Goal: Task Accomplishment & Management: Use online tool/utility

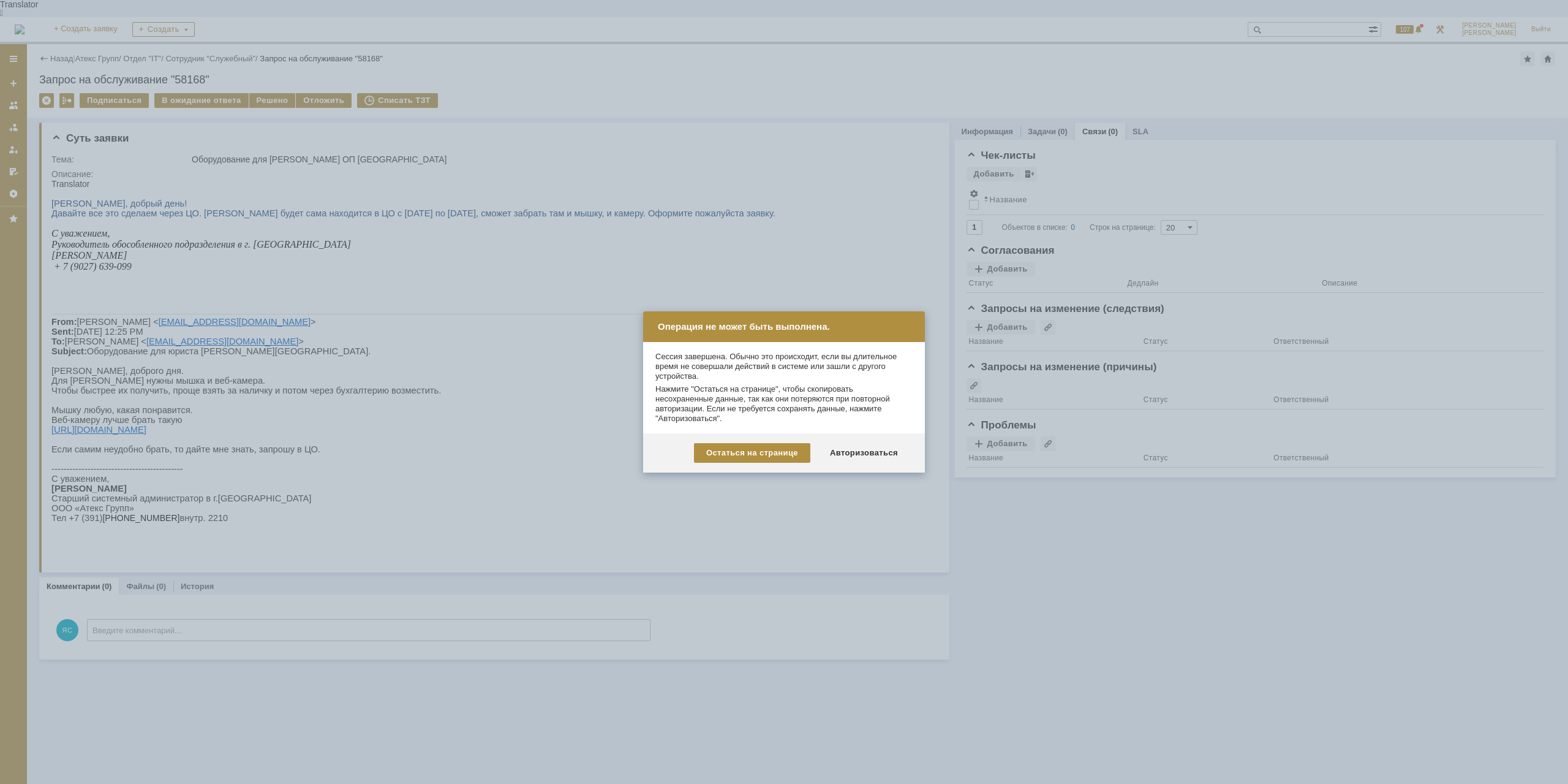
click at [867, 448] on div "Авторизоваться" at bounding box center [864, 452] width 92 height 20
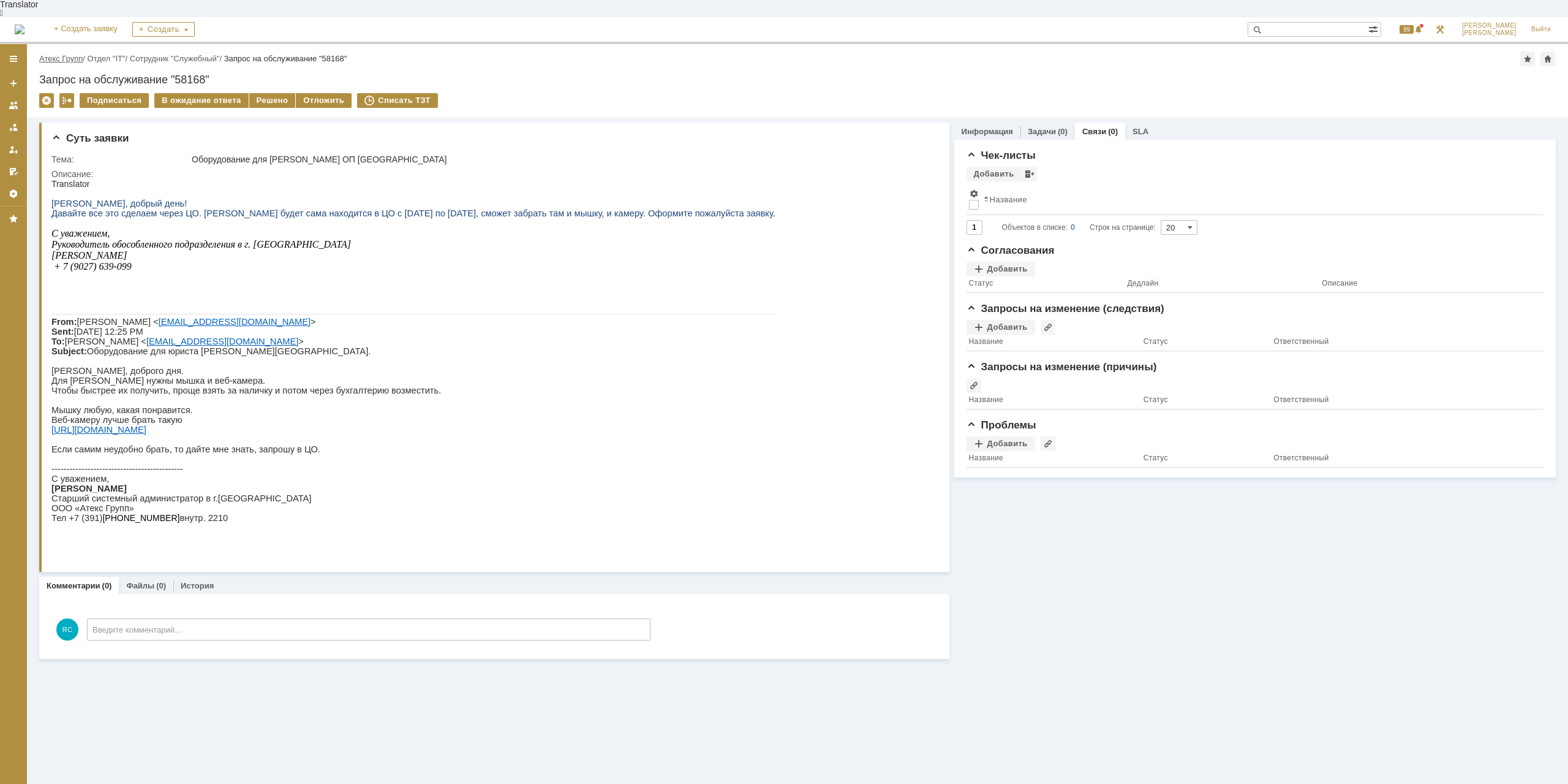
click at [71, 54] on link "Атекс Групп" at bounding box center [61, 58] width 44 height 9
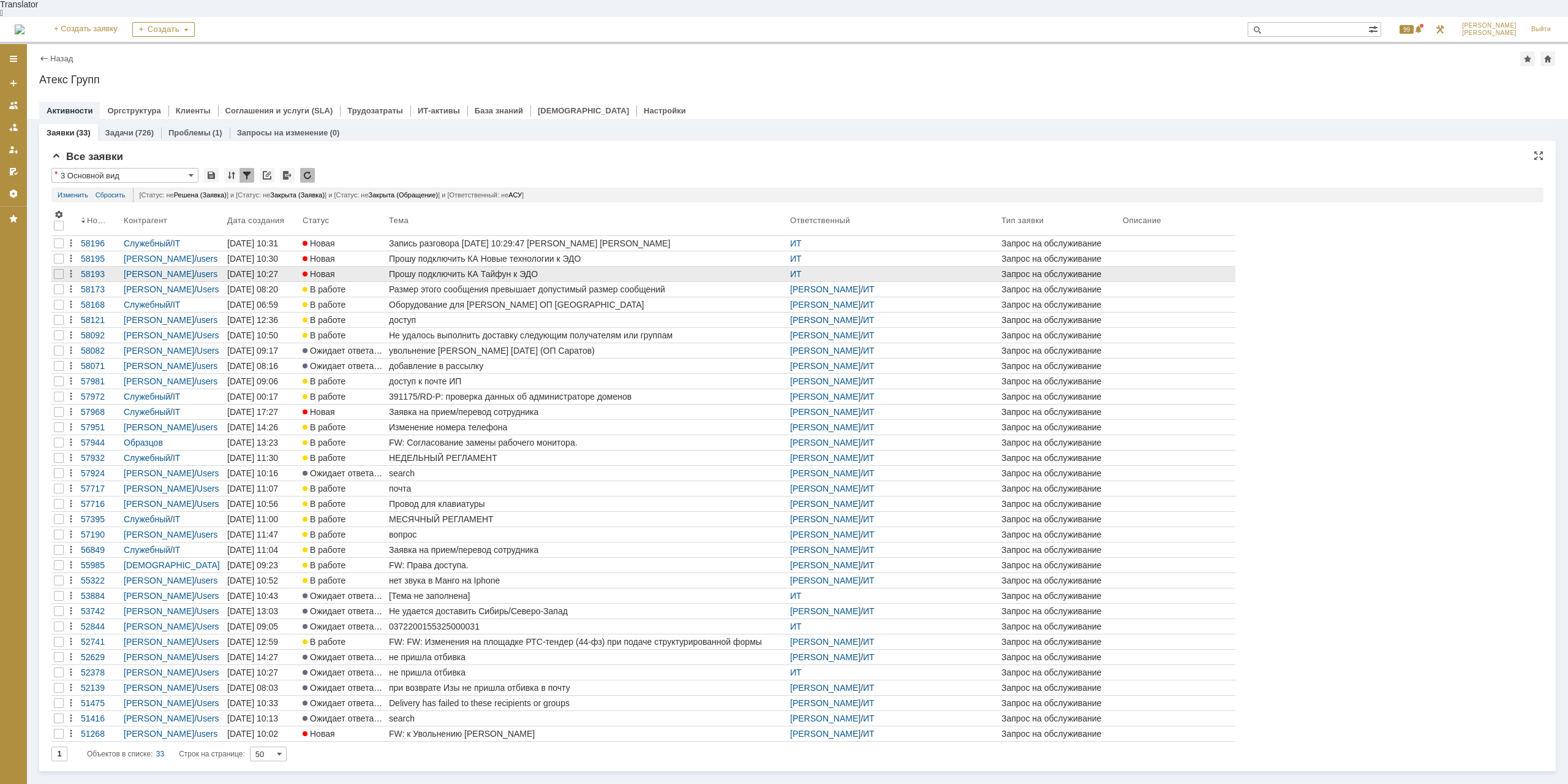
click at [508, 269] on div "Прошу подключить КА Тайфун к ЭДО" at bounding box center [587, 273] width 396 height 9
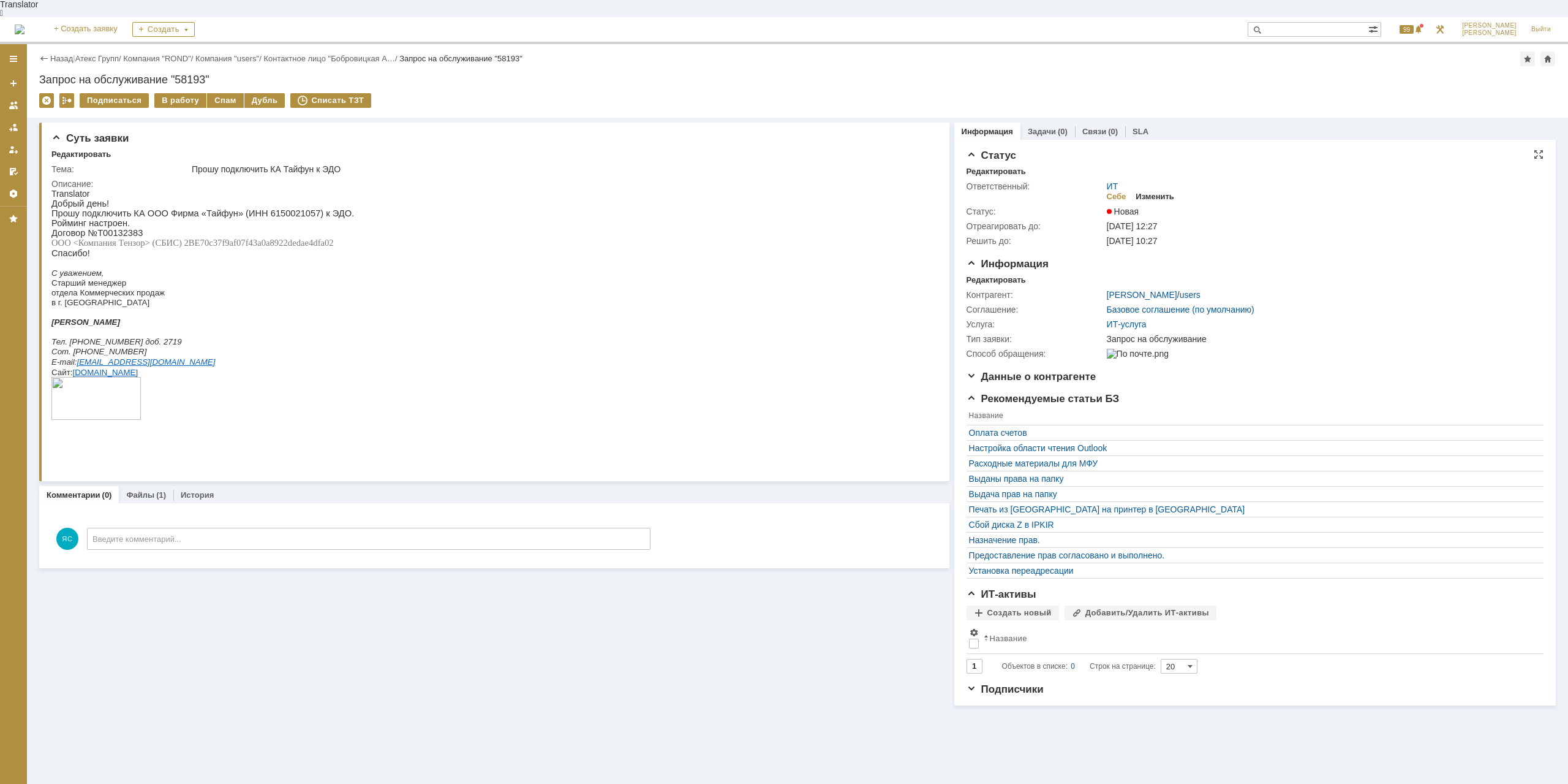
click at [1151, 192] on div "Изменить" at bounding box center [1154, 196] width 39 height 9
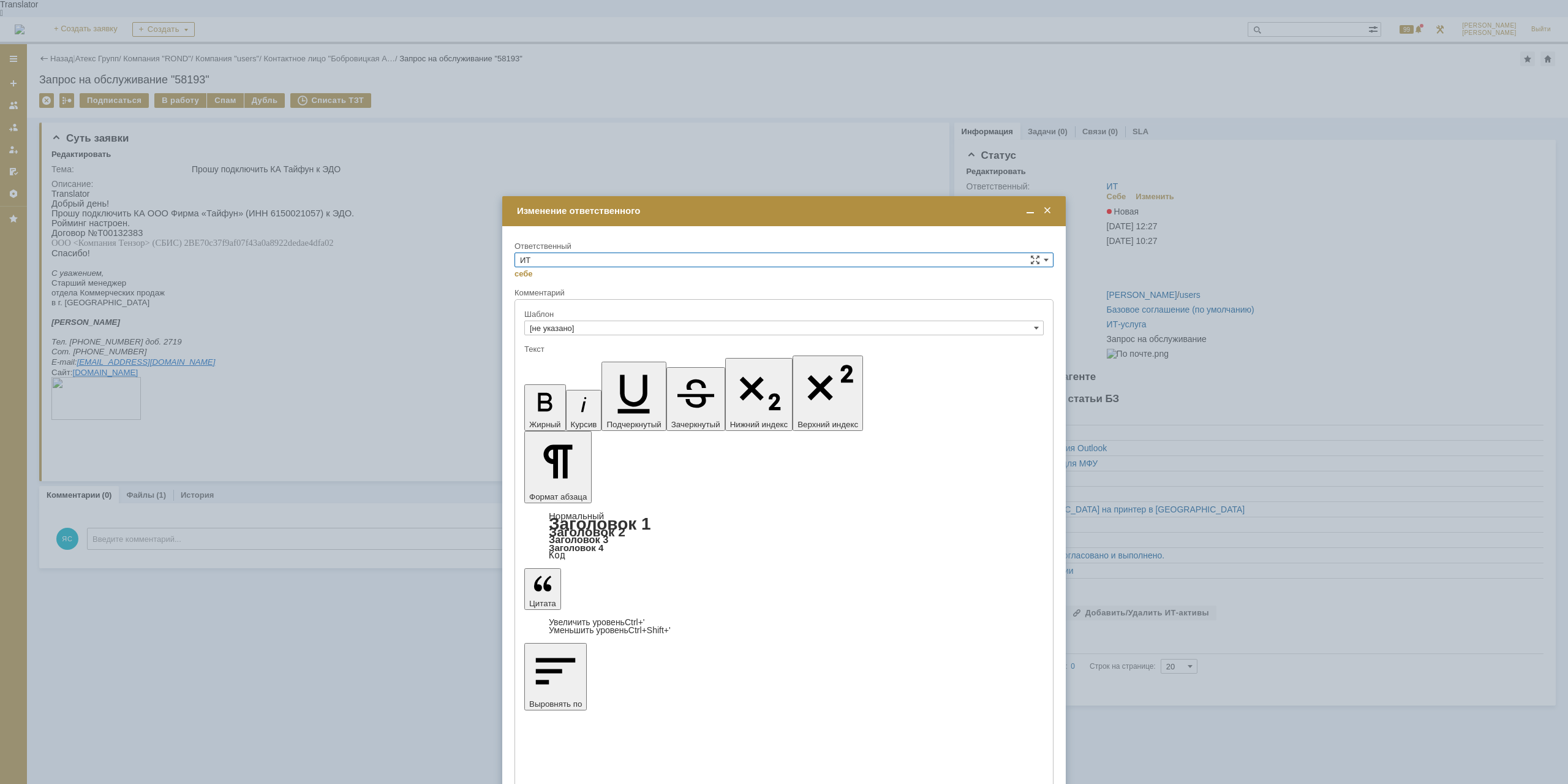
click at [605, 260] on input "ИТ" at bounding box center [784, 259] width 539 height 15
click at [559, 361] on span "АСУ" at bounding box center [784, 361] width 528 height 9
type input "АСУ"
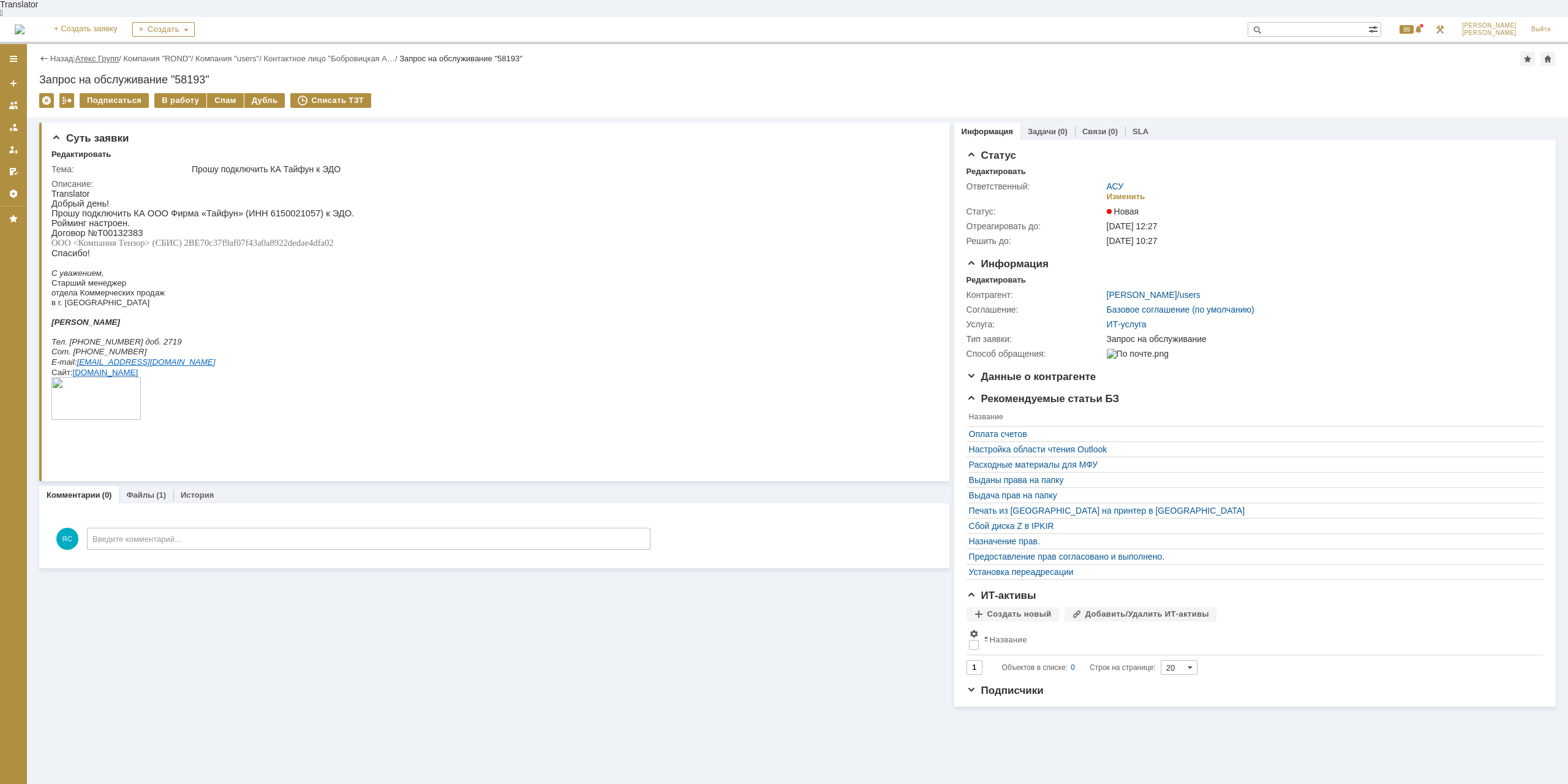
click at [109, 54] on link "Атекс Групп" at bounding box center [97, 58] width 44 height 9
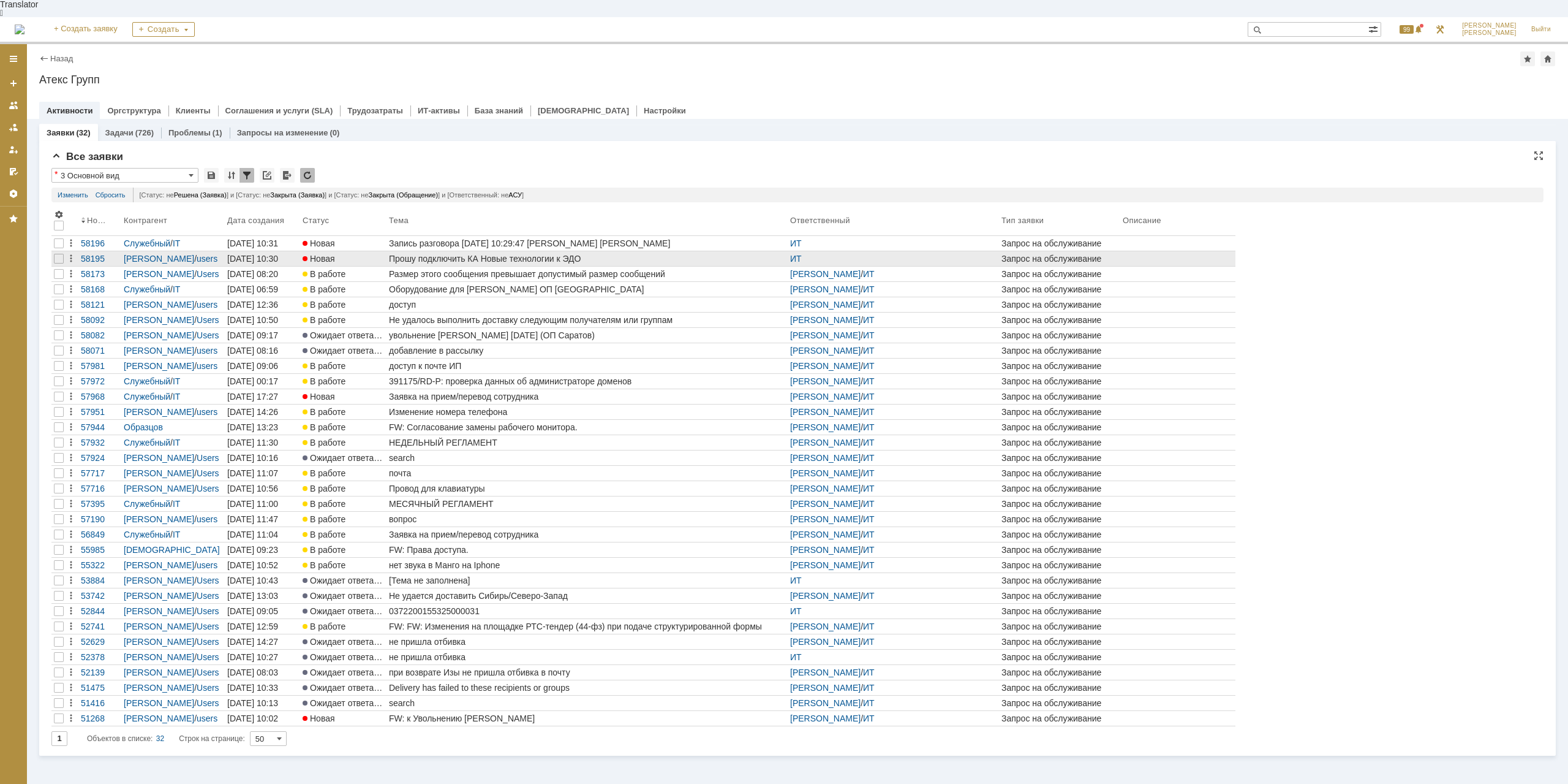
click at [494, 254] on div "Прошу подключить КА Новые технологии к ЭДО" at bounding box center [587, 258] width 396 height 9
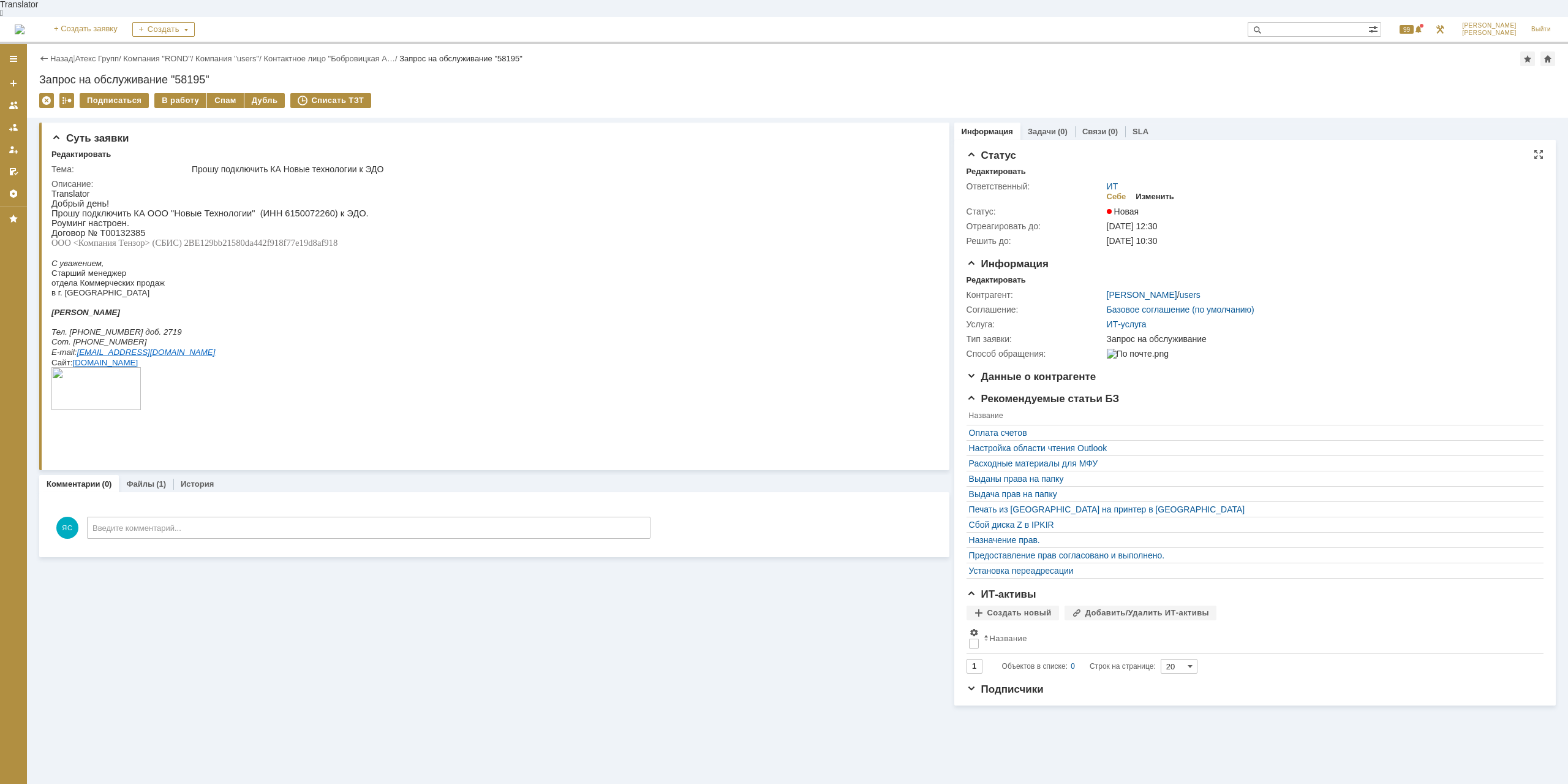
click at [1153, 192] on div "Изменить" at bounding box center [1154, 196] width 39 height 9
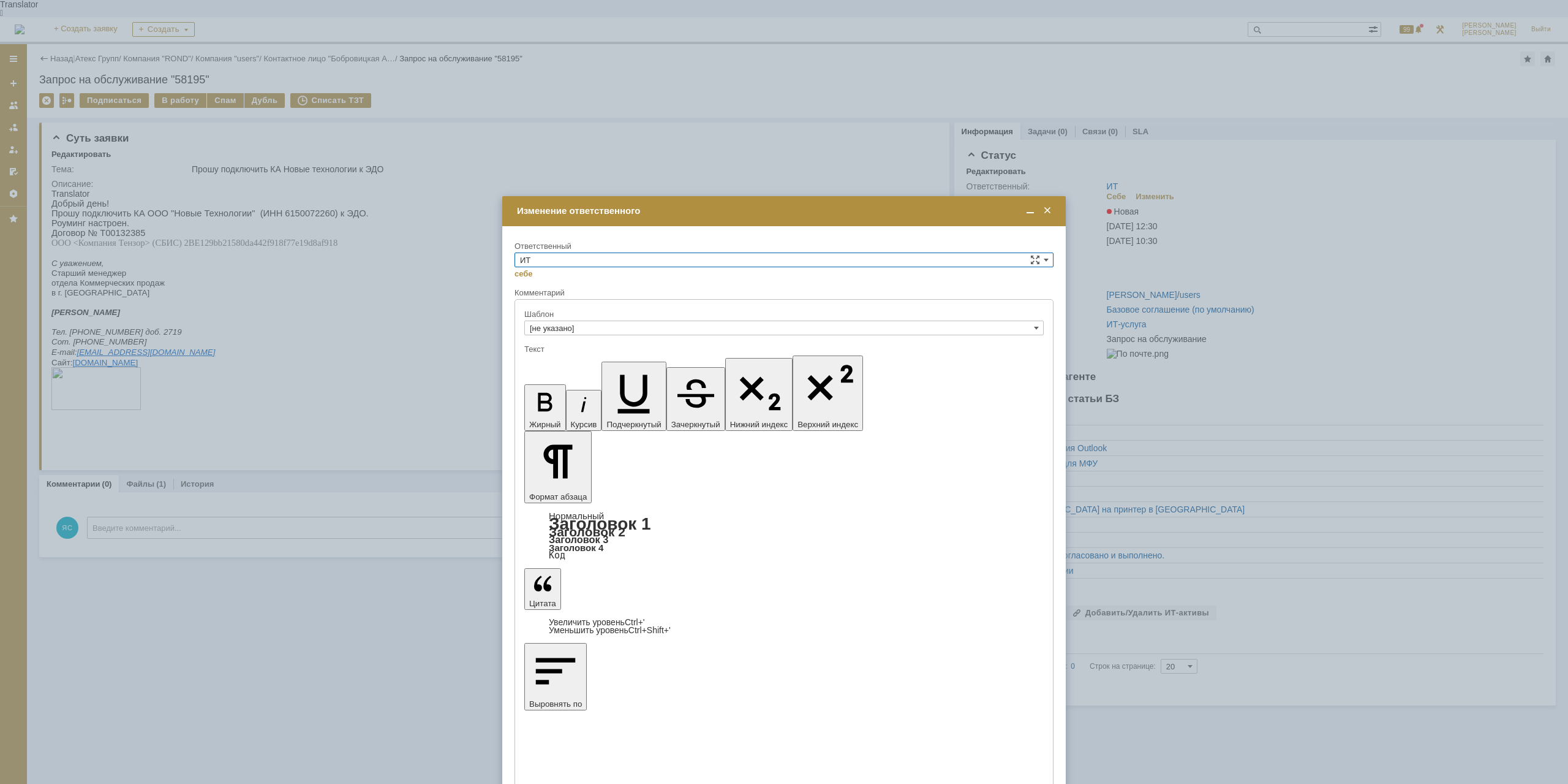
click at [610, 264] on input "ИТ" at bounding box center [784, 259] width 539 height 15
click at [575, 359] on span "АСУ" at bounding box center [784, 361] width 528 height 9
type input "АСУ"
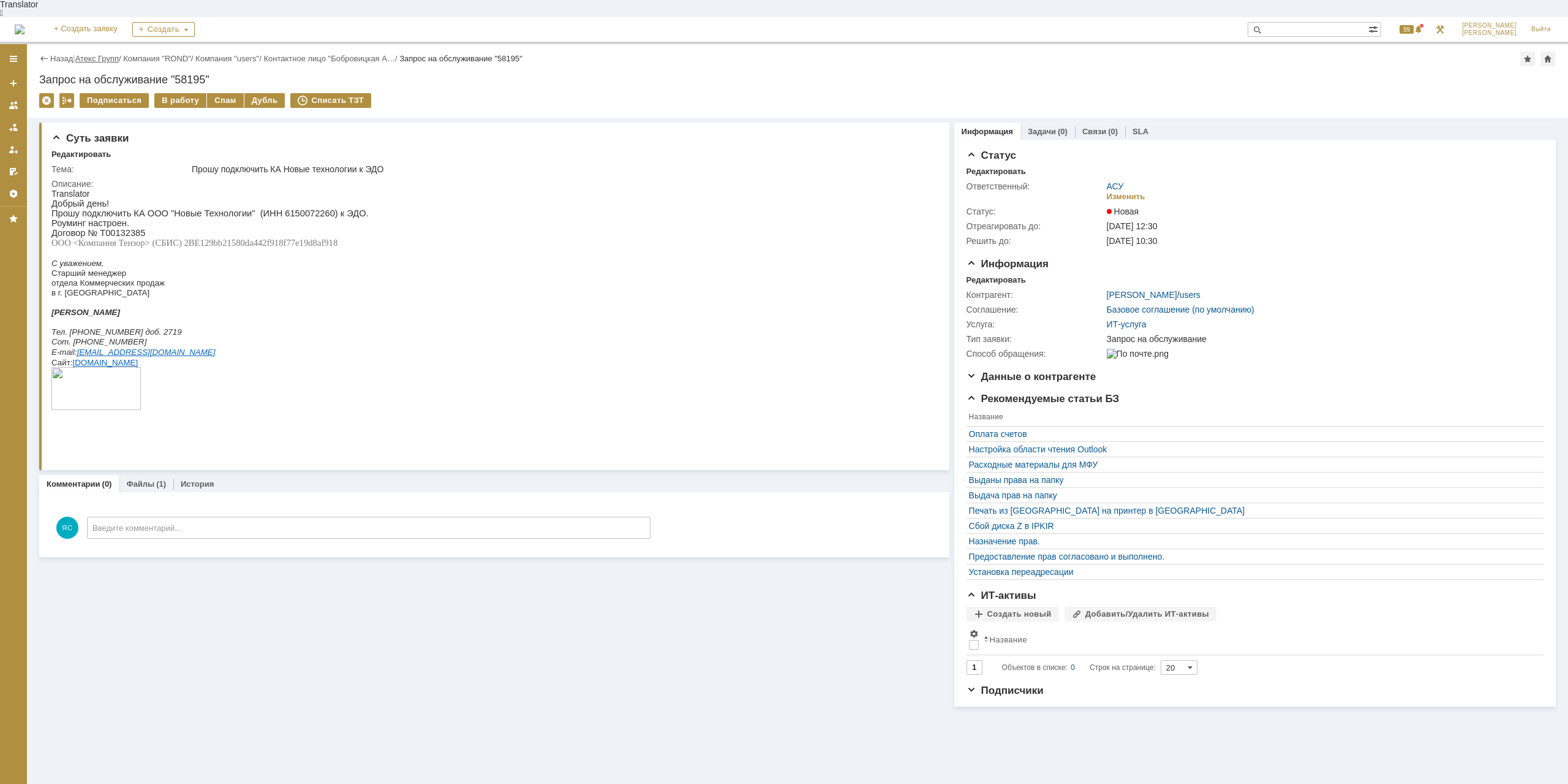
click at [112, 54] on link "Атекс Групп" at bounding box center [97, 58] width 44 height 9
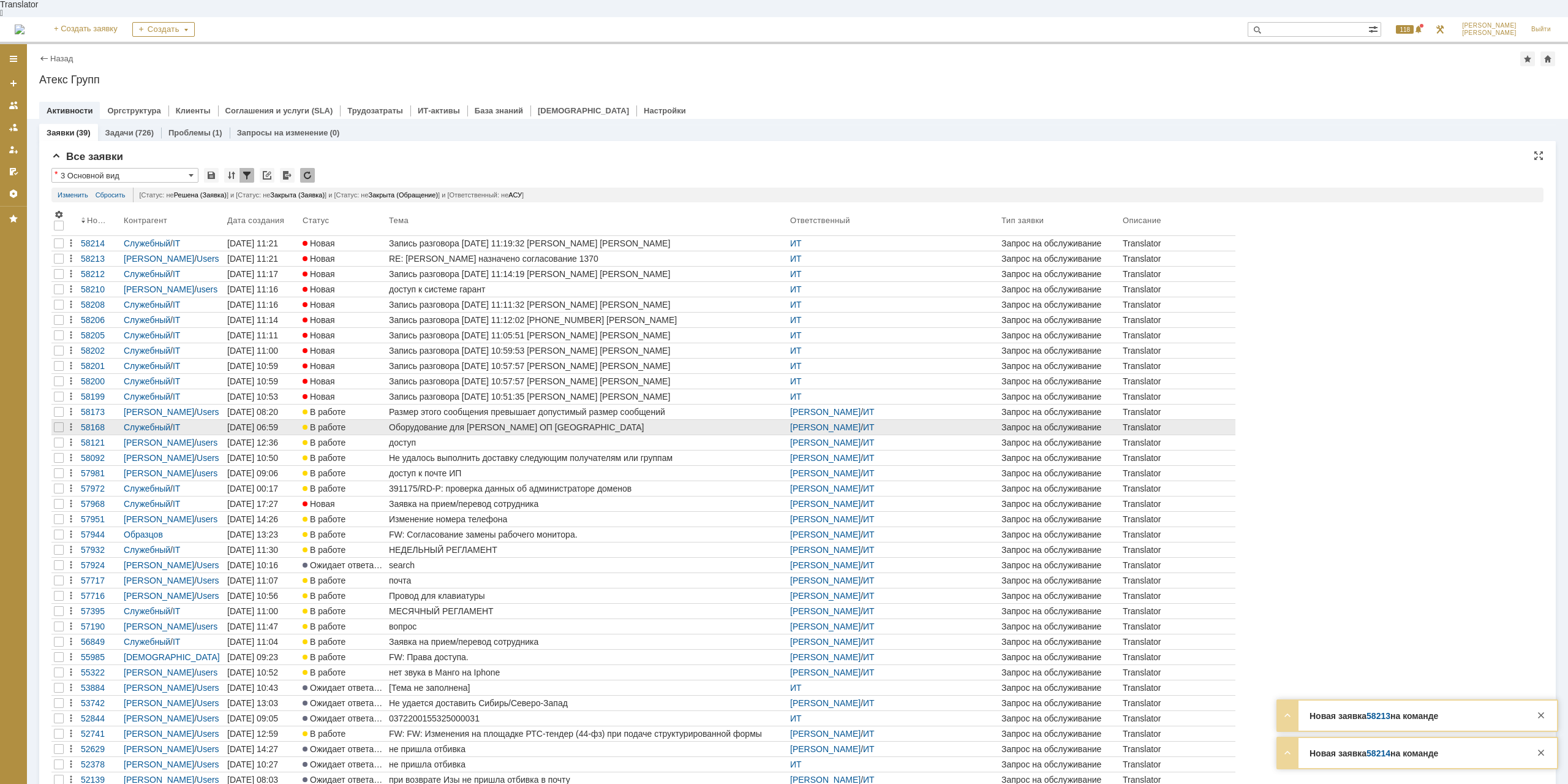
click at [494, 422] on div "Оборудование для [PERSON_NAME] ОП [GEOGRAPHIC_DATA]" at bounding box center [587, 426] width 396 height 9
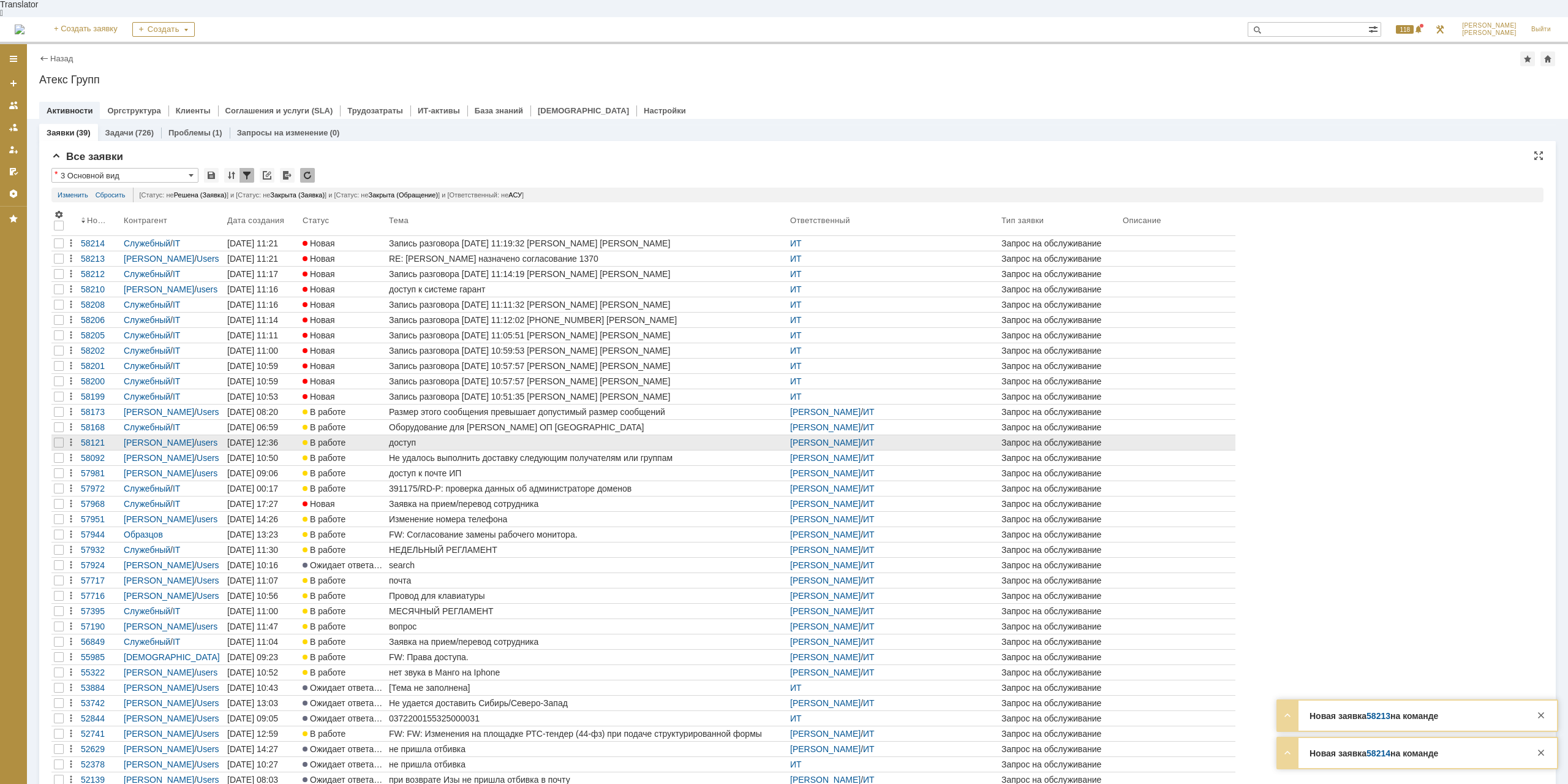
click at [409, 437] on div "доступ" at bounding box center [587, 442] width 396 height 9
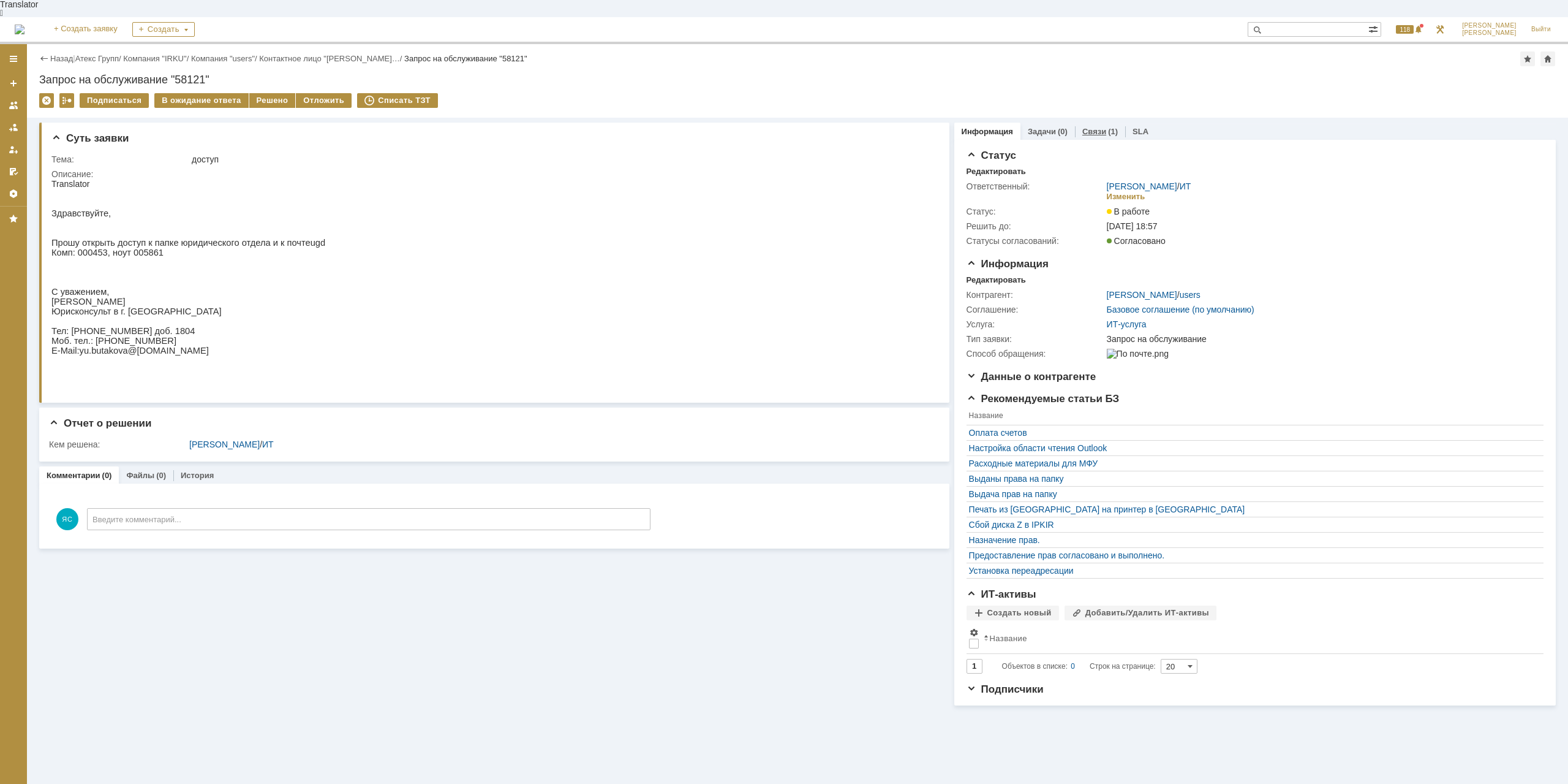
click at [1096, 127] on link "Связи" at bounding box center [1094, 131] width 24 height 9
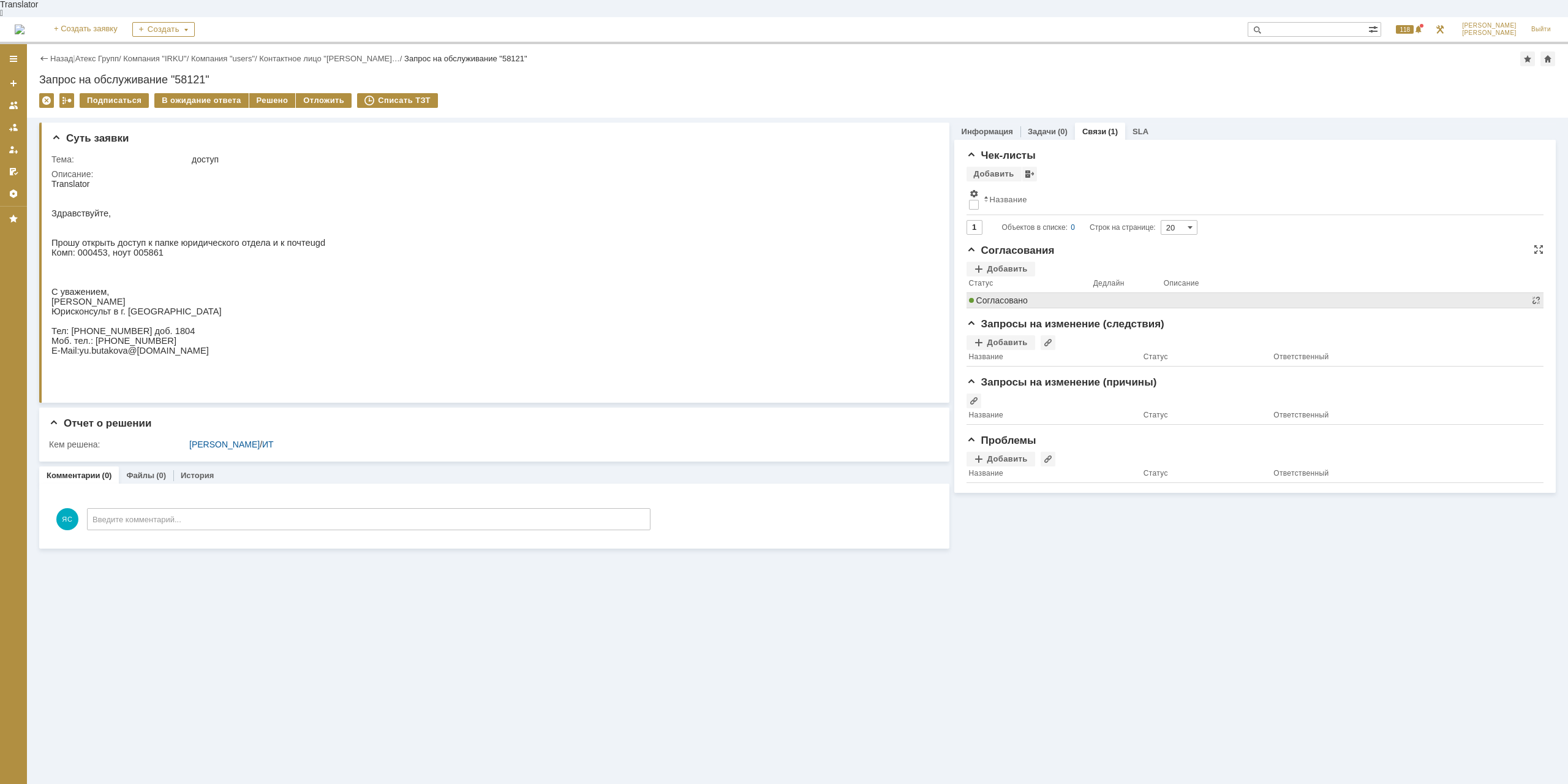
click at [999, 293] on td "Согласовано" at bounding box center [1028, 300] width 125 height 15
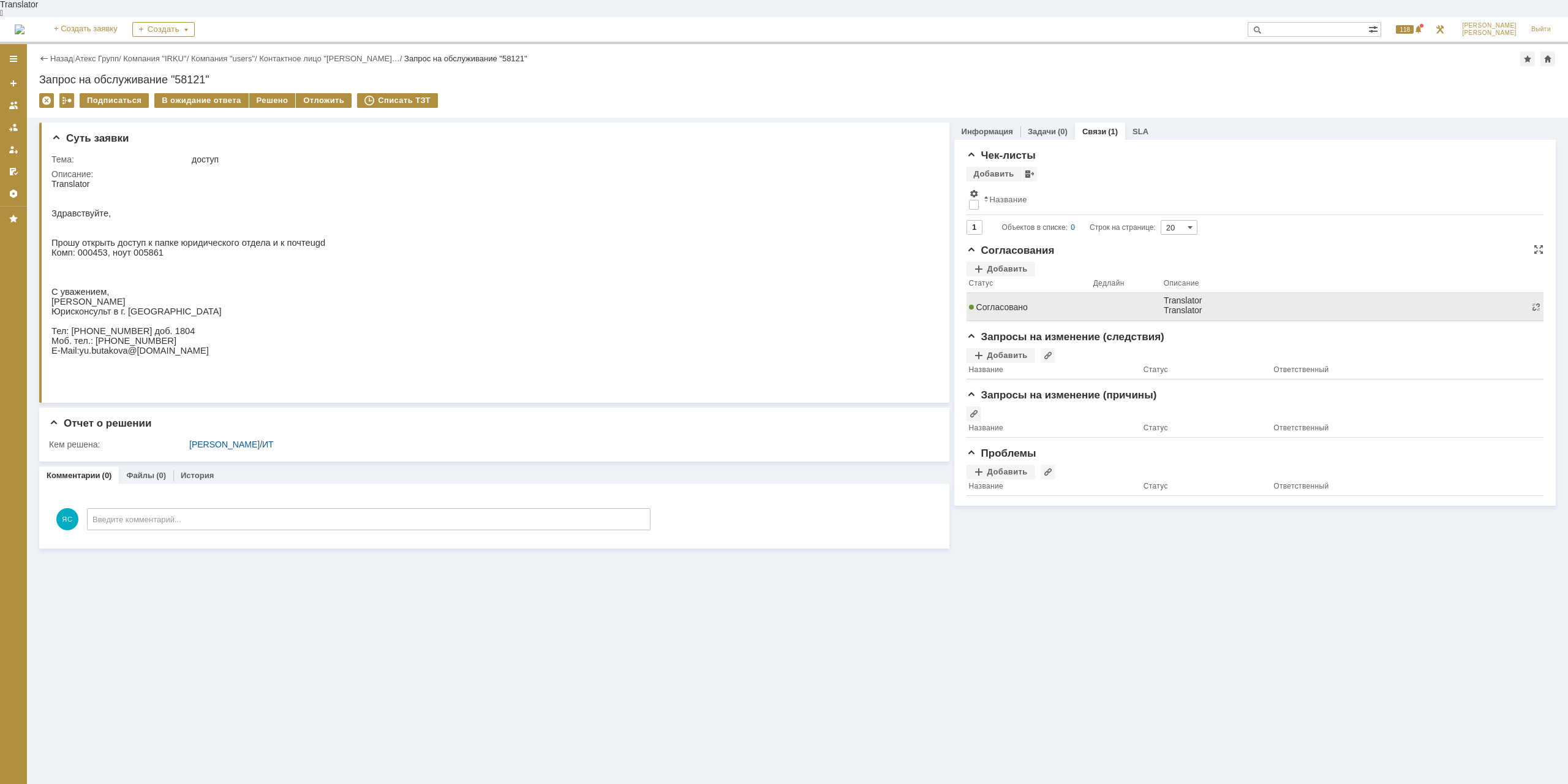
click at [999, 293] on td "Согласовано" at bounding box center [1028, 307] width 125 height 28
click at [1001, 302] on span "Согласовано" at bounding box center [998, 307] width 59 height 9
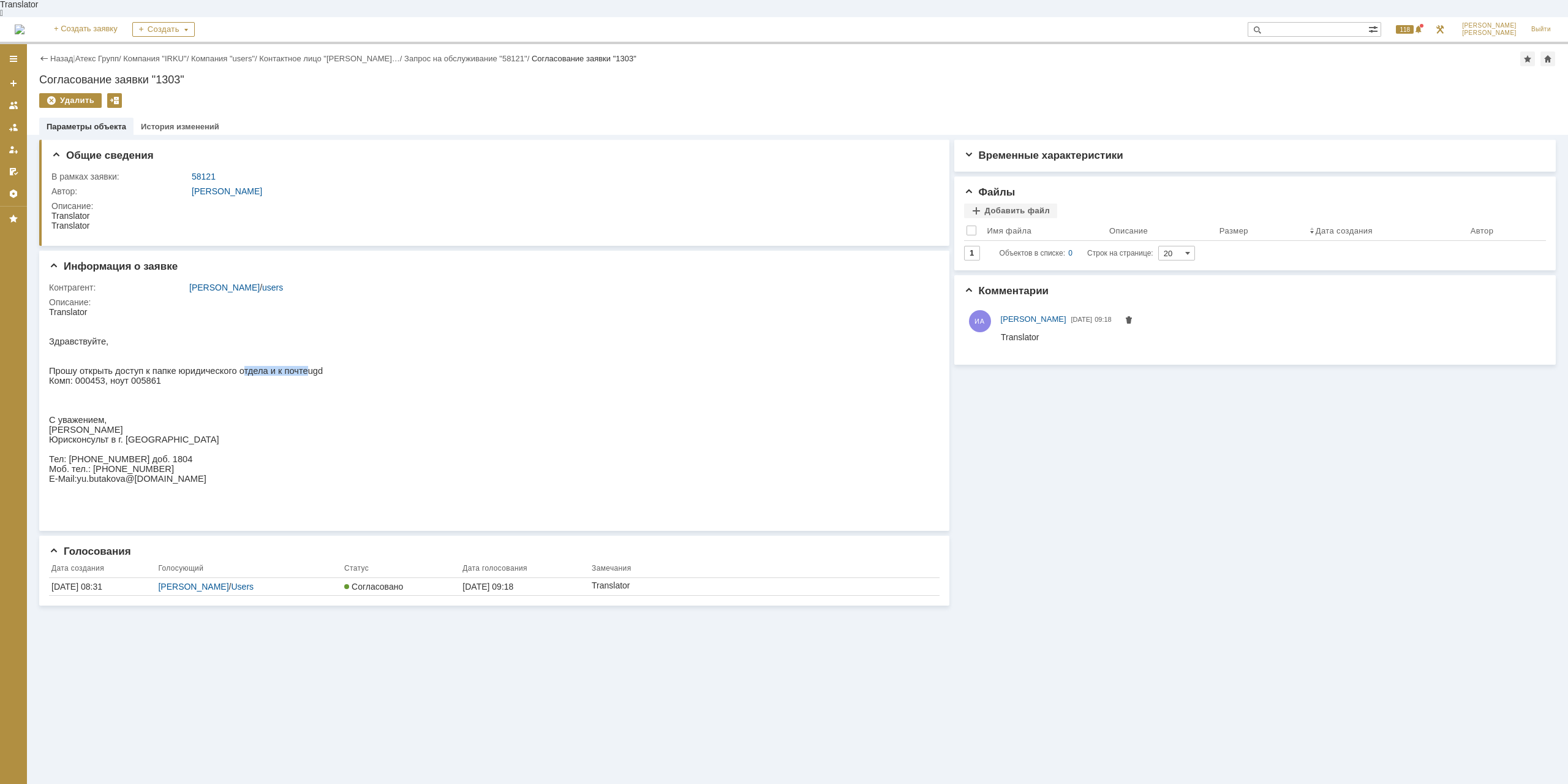
drag, startPoint x: 229, startPoint y: 364, endPoint x: 290, endPoint y: 368, distance: 61.1
click at [290, 368] on p "Прошу открыть доступ к папке юридического отдела и к почте ugd" at bounding box center [186, 370] width 274 height 9
click at [308, 368] on span "ugd" at bounding box center [315, 370] width 15 height 9
drag, startPoint x: 150, startPoint y: 230, endPoint x: 178, endPoint y: 230, distance: 28.0
click at [169, 240] on div "!!!!!!!!!!! не указан путь к папке, и какие права, чтение или запись" at bounding box center [195, 245] width 288 height 9
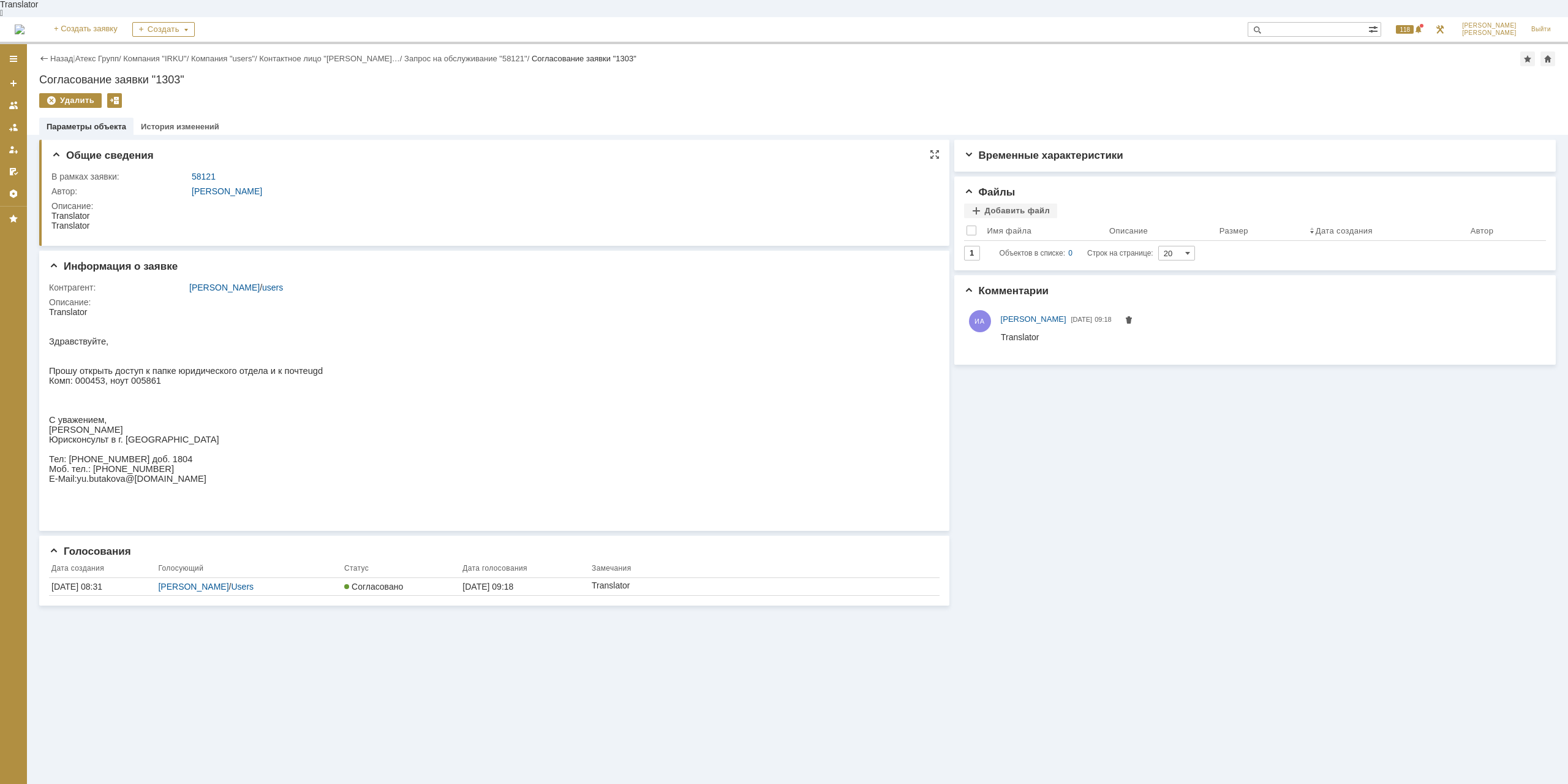
click at [178, 240] on div "!!!!!!!!!!! не указан путь к папке, и какие права, чтение или запись" at bounding box center [195, 245] width 288 height 9
drag, startPoint x: 237, startPoint y: 222, endPoint x: 296, endPoint y: 427, distance: 213.3
click at [237, 240] on div "!!!!!!!!!!! не указан путь к папке, и какие права, чтение или запись" at bounding box center [195, 245] width 288 height 9
drag, startPoint x: 222, startPoint y: 426, endPoint x: 218, endPoint y: 229, distance: 197.0
click at [218, 240] on div "!!!!!!!!!!! не указан путь к папке, и какие права, чтение или запись" at bounding box center [195, 245] width 288 height 9
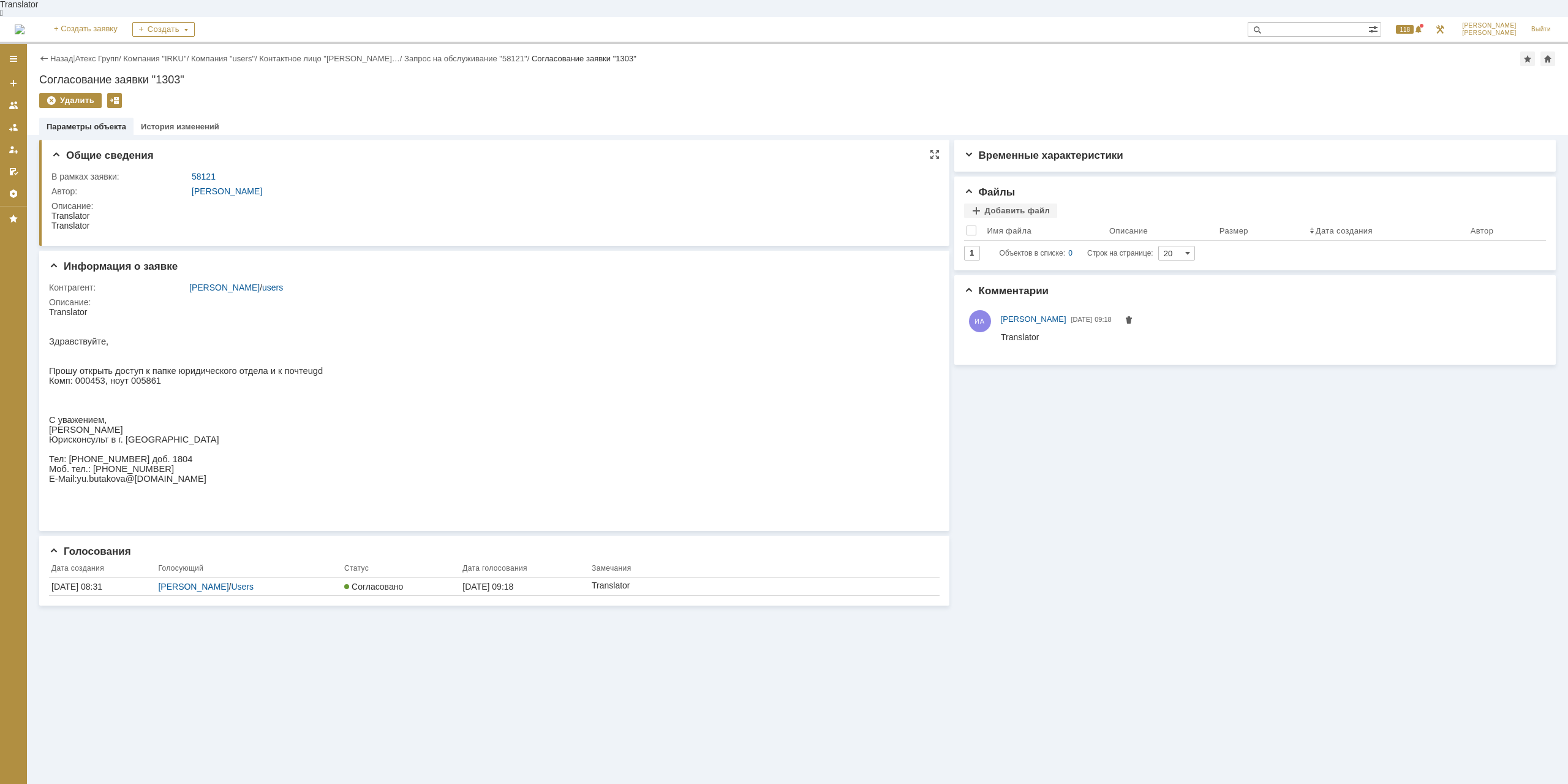
click at [230, 240] on div "!!!!!!!!!!! не указан путь к папке, и какие права, чтение или запись" at bounding box center [195, 245] width 288 height 9
drag, startPoint x: 224, startPoint y: 399, endPoint x: 205, endPoint y: 216, distance: 184.0
drag, startPoint x: 221, startPoint y: 221, endPoint x: 267, endPoint y: 221, distance: 46.0
click at [267, 230] on div "Прошу открыть доступ к папке юридического отдела ([PERSON_NAME])" at bounding box center [195, 235] width 288 height 9
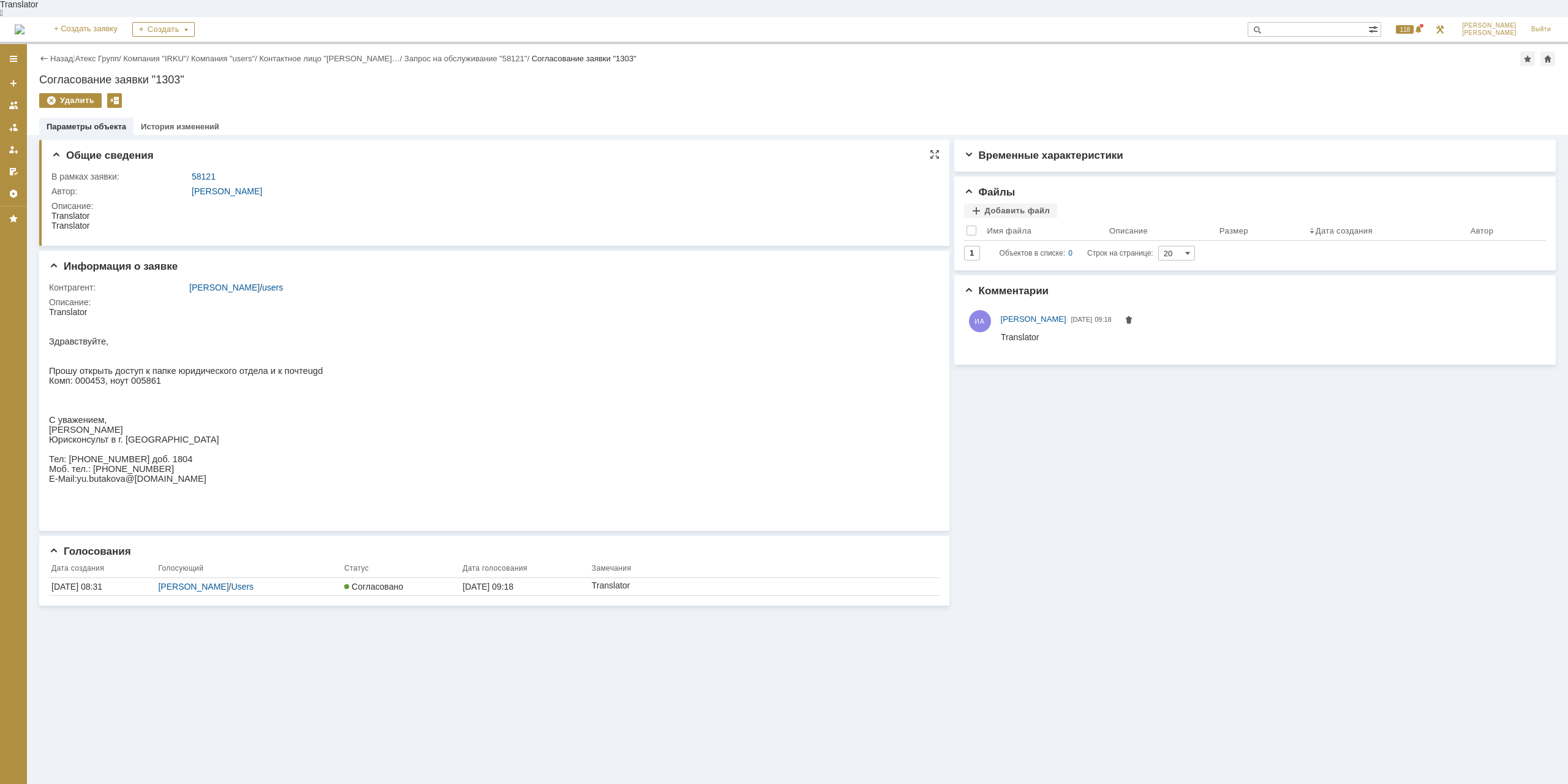
drag, startPoint x: 133, startPoint y: 225, endPoint x: 170, endPoint y: 227, distance: 37.1
click at [170, 240] on div "!!!!!!!!!!! не указан путь к папке, и какие права, чтение или запись" at bounding box center [195, 245] width 288 height 9
click at [181, 240] on div "!!!!!!!!!!! не указан путь к папке, и какие права, чтение или запись" at bounding box center [195, 245] width 288 height 9
drag, startPoint x: 263, startPoint y: 228, endPoint x: 307, endPoint y: 229, distance: 44.0
click at [307, 240] on div "!!!!!!!!!!! не указан путь к папке, и какие права, чтение или запись" at bounding box center [195, 245] width 288 height 9
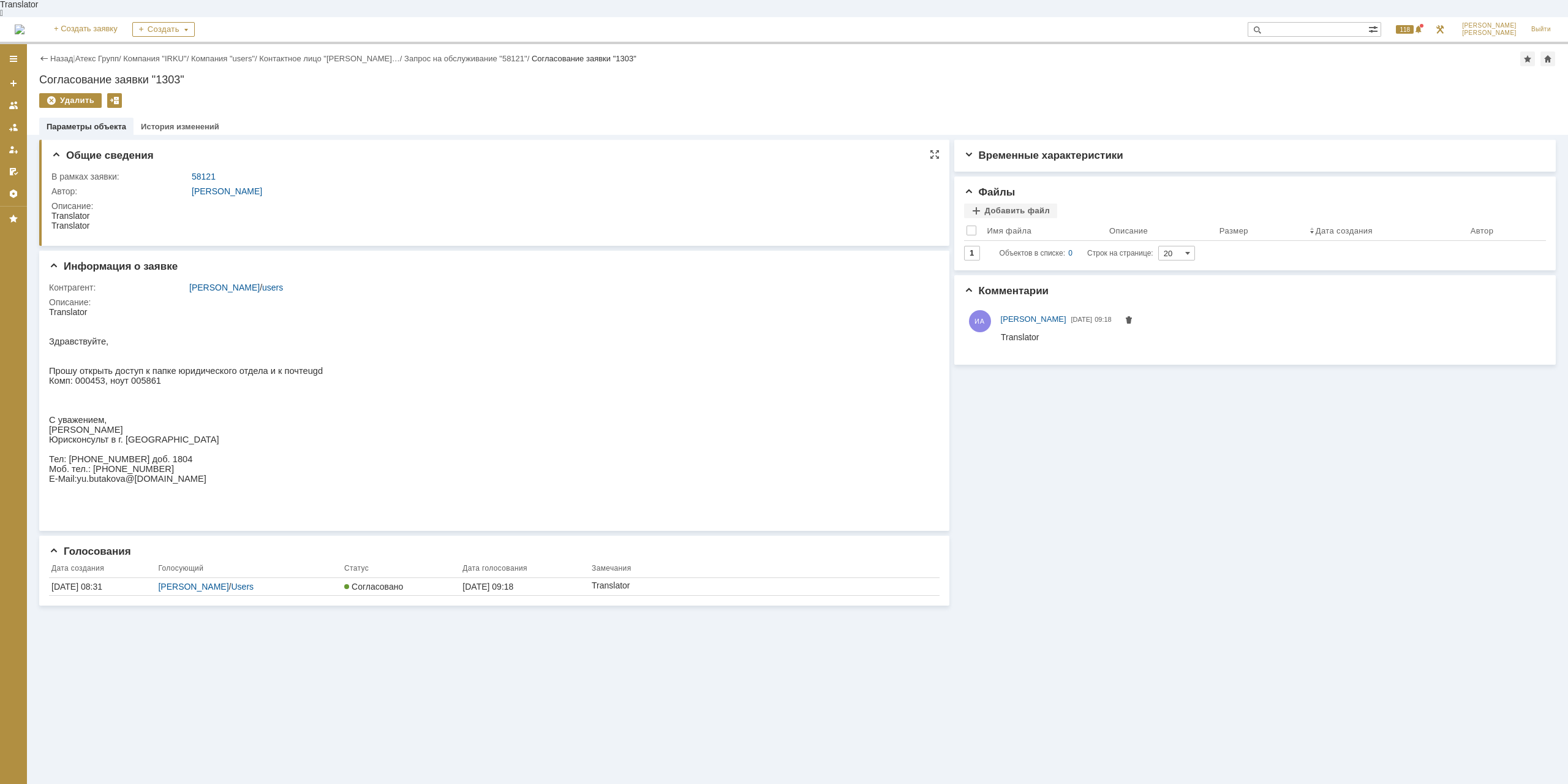
drag, startPoint x: 307, startPoint y: 229, endPoint x: 417, endPoint y: 458, distance: 254.0
click at [307, 240] on div "!!!!!!!!!!! не указан путь к папке, и какие права, чтение или запись" at bounding box center [195, 245] width 288 height 9
click at [245, 370] on span "Прошу открыть доступ к папке юридического отдела и к почте" at bounding box center [178, 370] width 259 height 9
drag, startPoint x: 169, startPoint y: 224, endPoint x: 280, endPoint y: 230, distance: 111.2
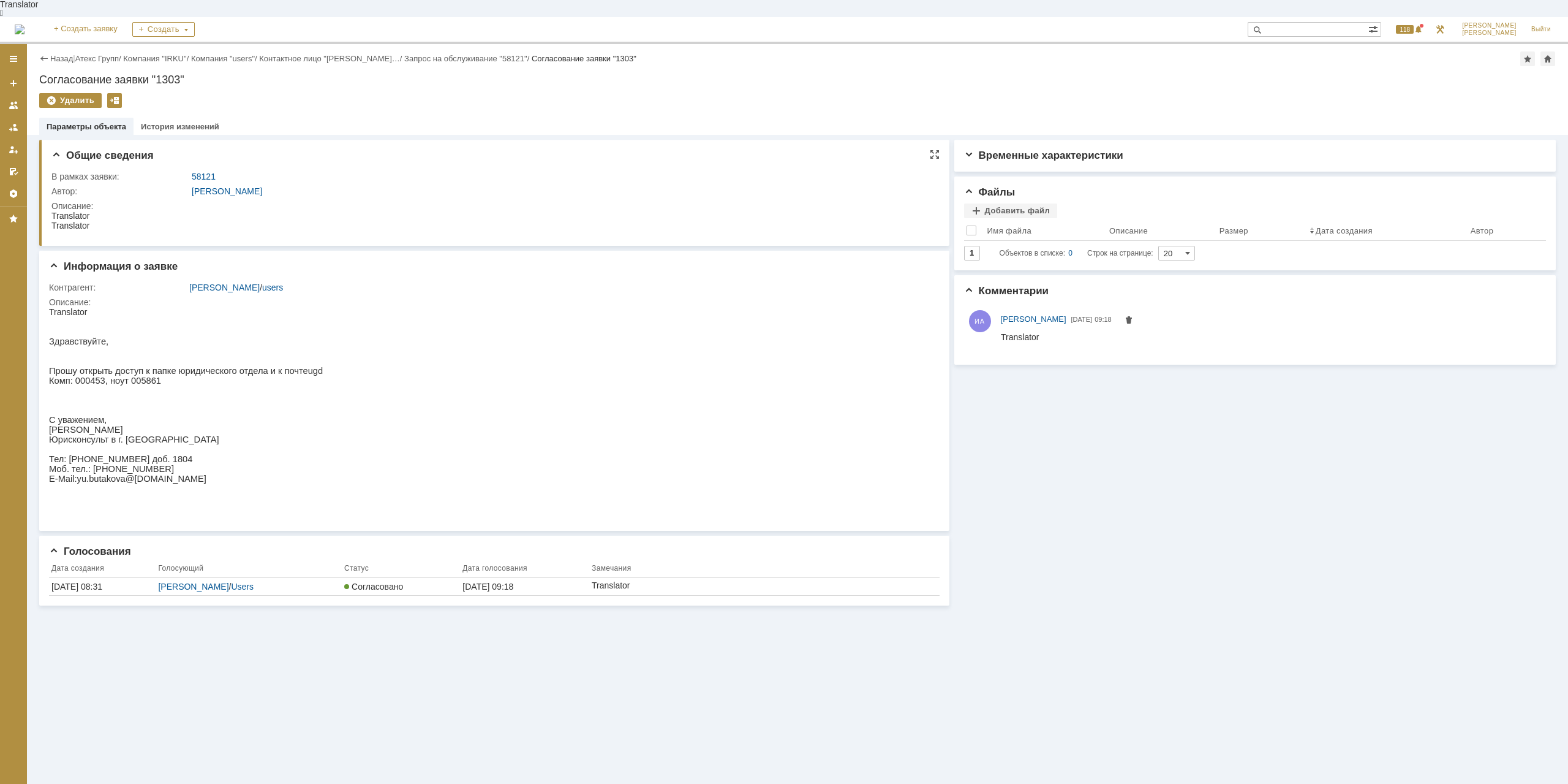
click at [280, 240] on div "!!!!!!!!!!! не указан путь к папке, и какие права, чтение или запись" at bounding box center [195, 245] width 288 height 9
drag, startPoint x: 191, startPoint y: 225, endPoint x: 219, endPoint y: 222, distance: 28.2
click at [219, 240] on div "!!!!!!!!!!! не указан путь к папке, и какие права, чтение или запись" at bounding box center [195, 245] width 288 height 9
click at [221, 240] on div "!!!!!!!!!!! не указан путь к папке, и какие права, чтение или запись" at bounding box center [195, 245] width 288 height 9
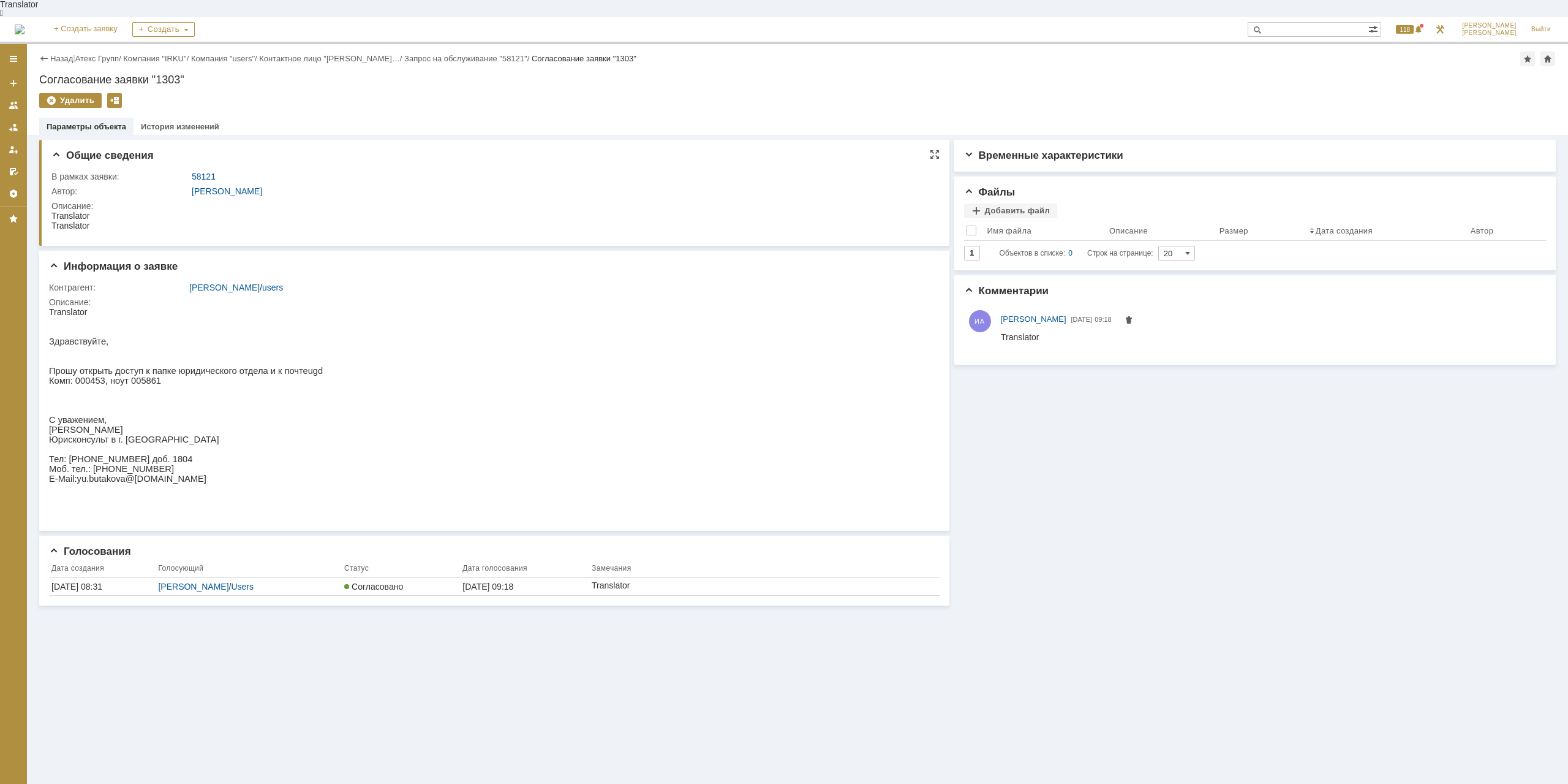
drag, startPoint x: 298, startPoint y: 227, endPoint x: 259, endPoint y: 227, distance: 39.0
click at [259, 240] on div "!!!!!!!!!!! не указан путь к папке, и какие права, чтение или запись" at bounding box center [195, 245] width 288 height 9
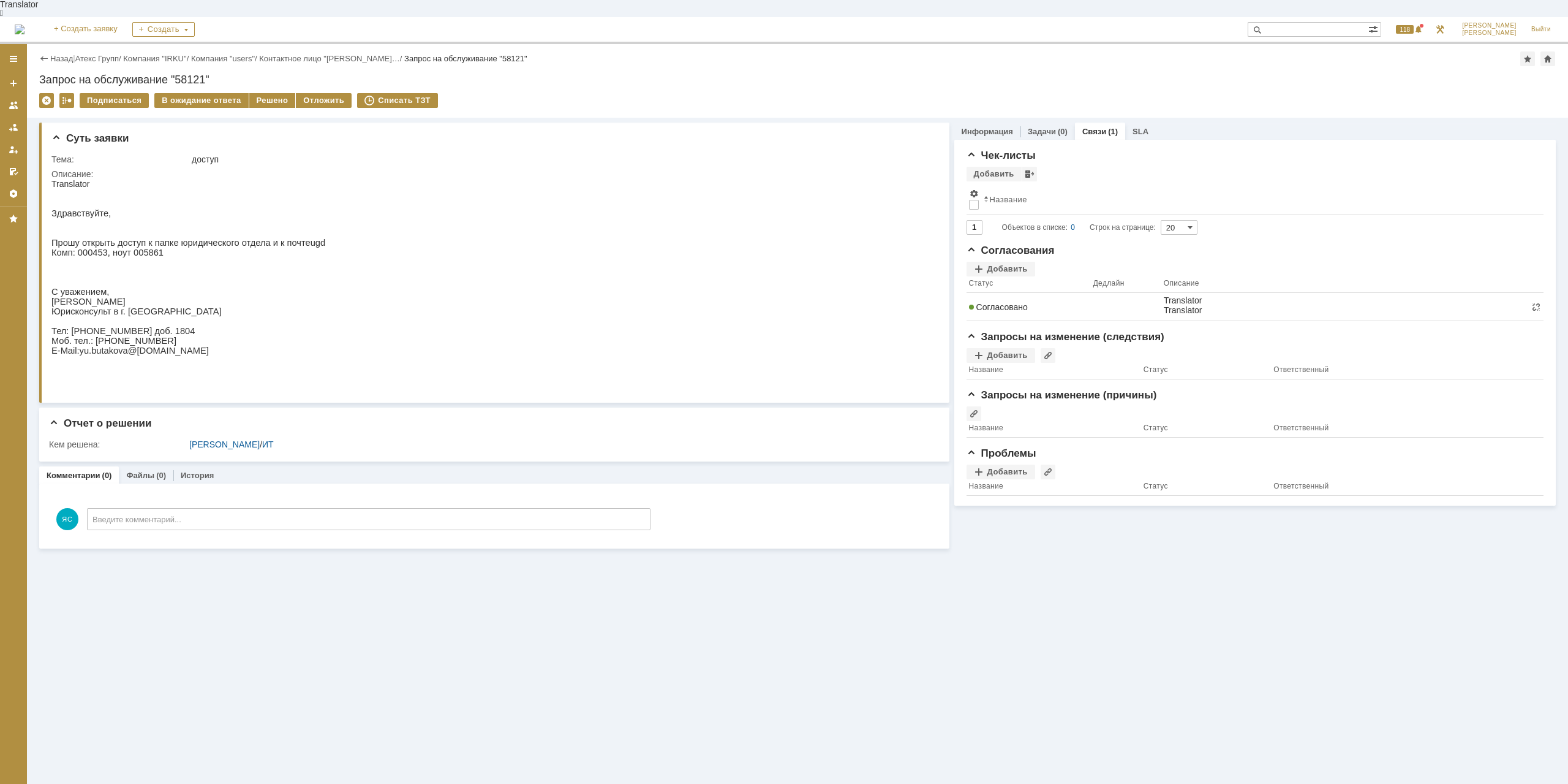
click at [1171, 300] on div at bounding box center [1345, 306] width 363 height 23
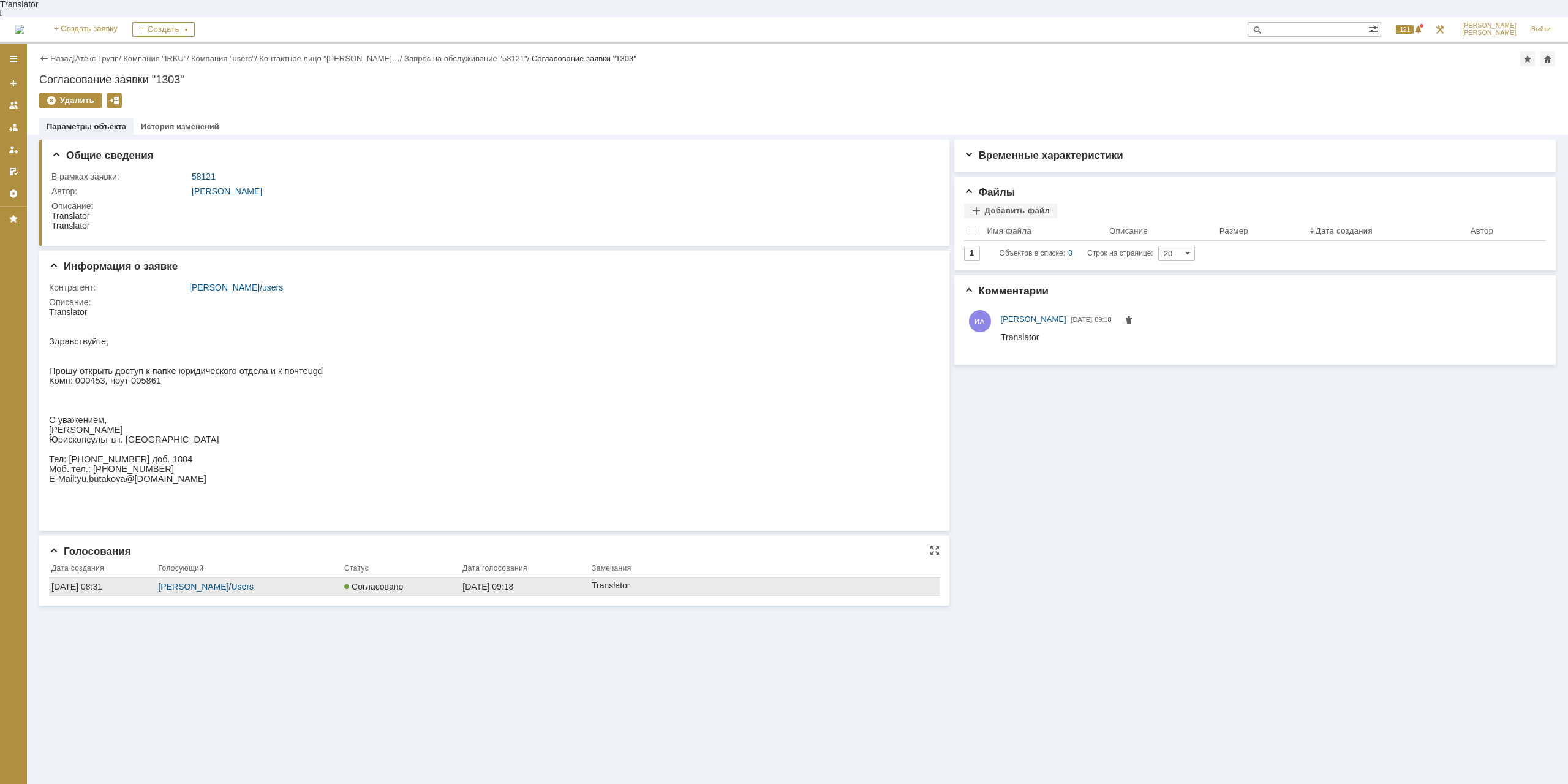
click at [106, 581] on div "[DATE] 08:31" at bounding box center [103, 586] width 102 height 9
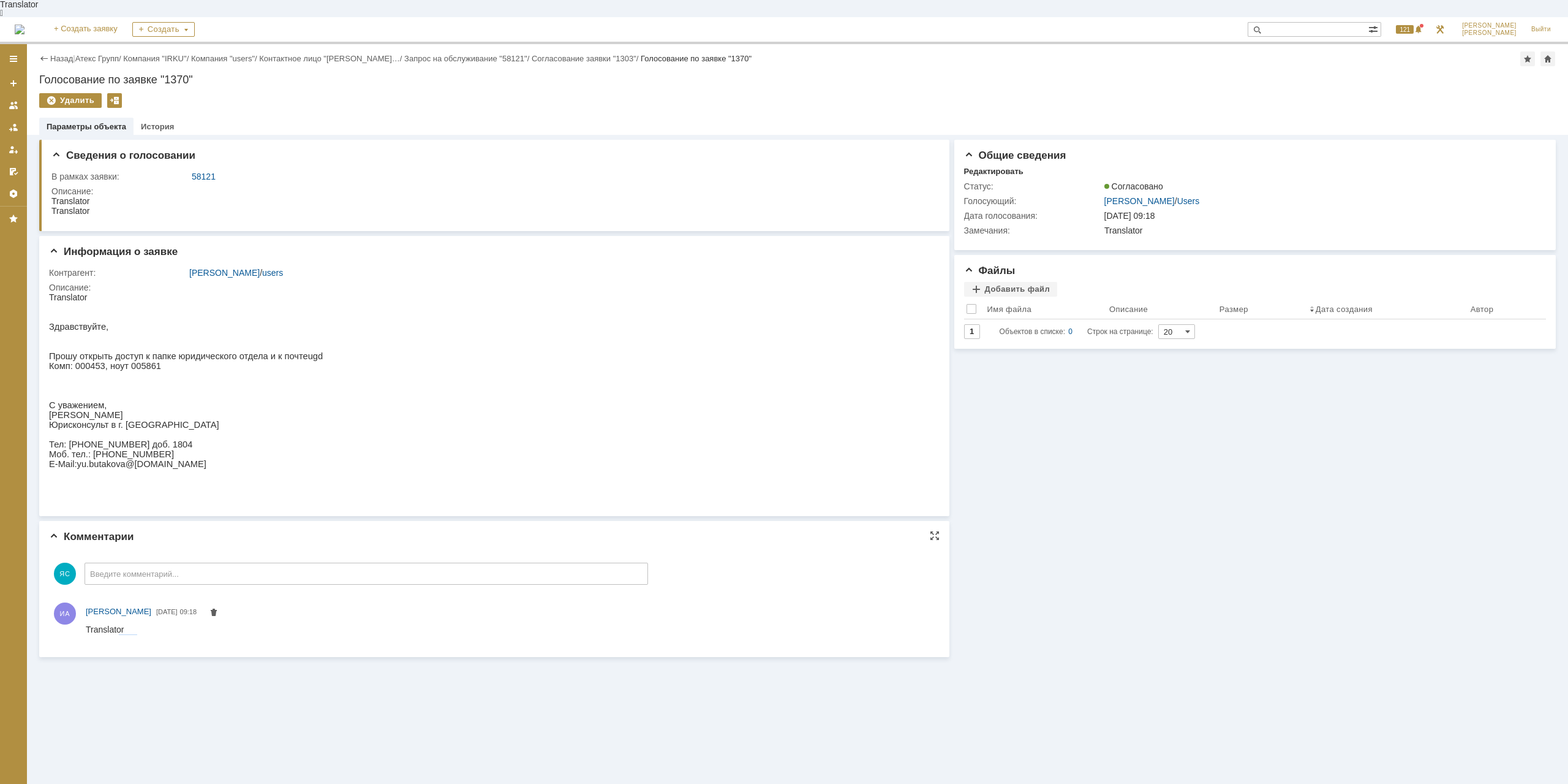
drag, startPoint x: 117, startPoint y: 633, endPoint x: 167, endPoint y: 633, distance: 50.0
click at [167, 634] on div "Z:\Юридический Отдел" at bounding box center [132, 638] width 92 height 9
drag, startPoint x: 232, startPoint y: 1242, endPoint x: 152, endPoint y: 633, distance: 614.2
click at [152, 634] on div "Z:\Юридический Отдел" at bounding box center [132, 638] width 92 height 9
